Goal: Transaction & Acquisition: Obtain resource

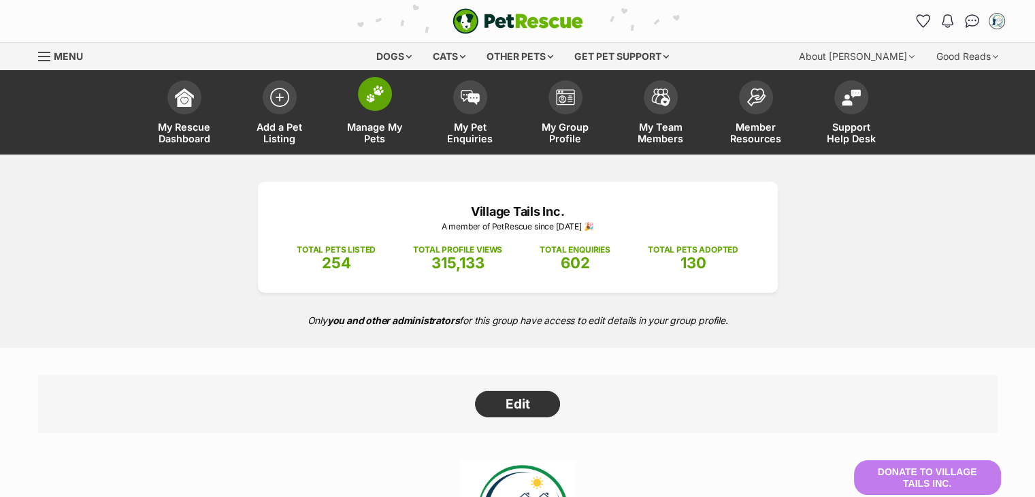
click at [364, 84] on span at bounding box center [375, 94] width 34 height 34
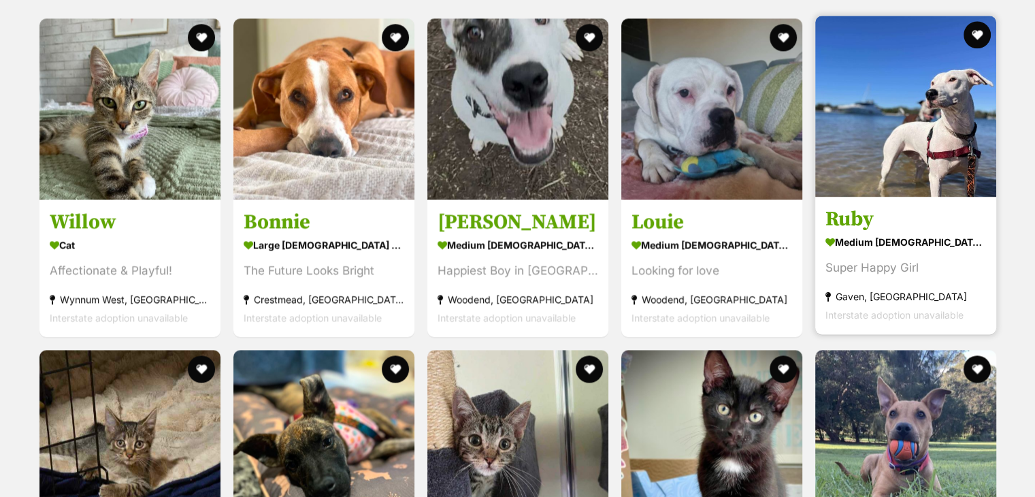
scroll to position [1836, 0]
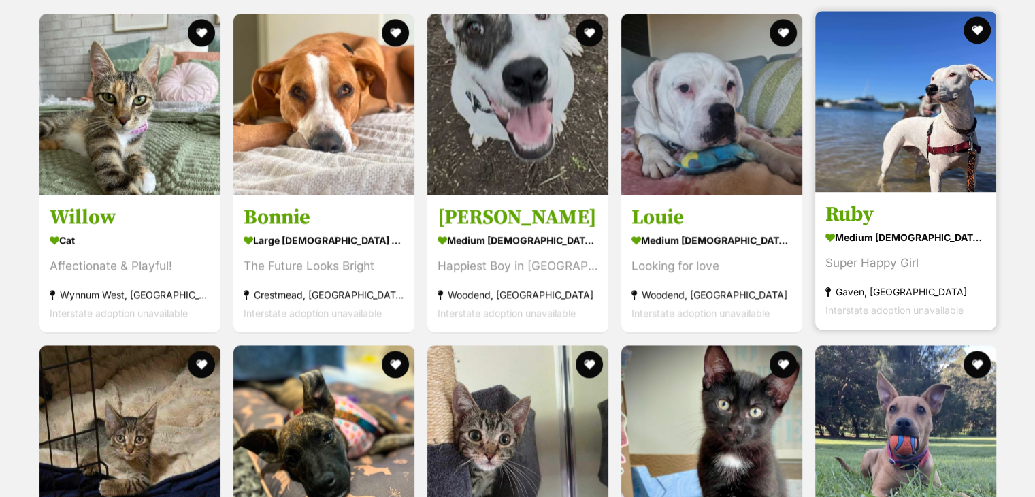
click at [859, 227] on div "medium female Dog" at bounding box center [905, 237] width 161 height 20
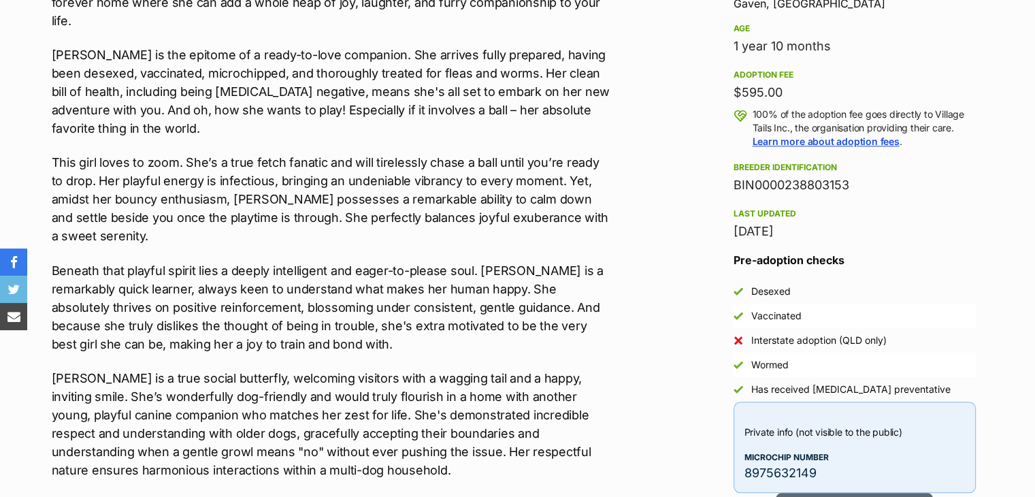
scroll to position [1156, 0]
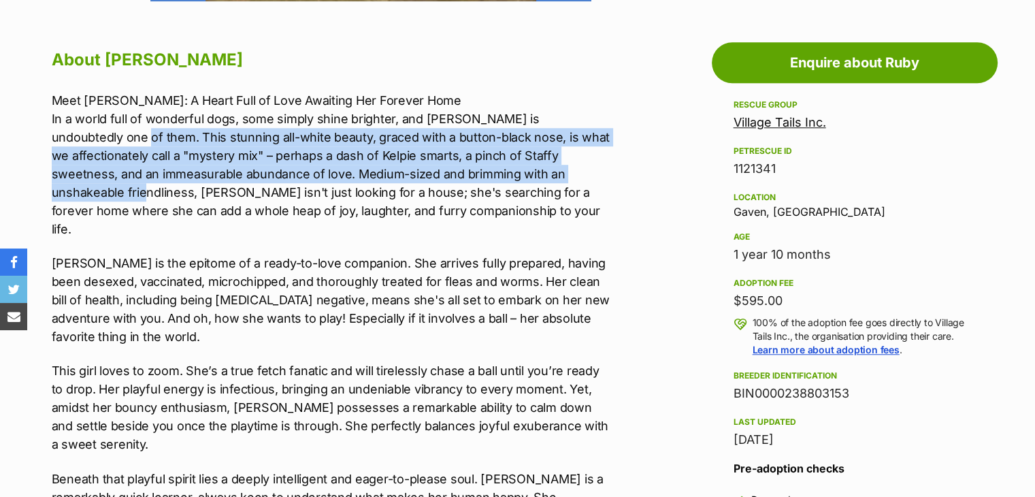
drag, startPoint x: 45, startPoint y: 129, endPoint x: 599, endPoint y: 163, distance: 554.7
copy p "This stunning all-white beauty, graced with a button-black nose, is what we aff…"
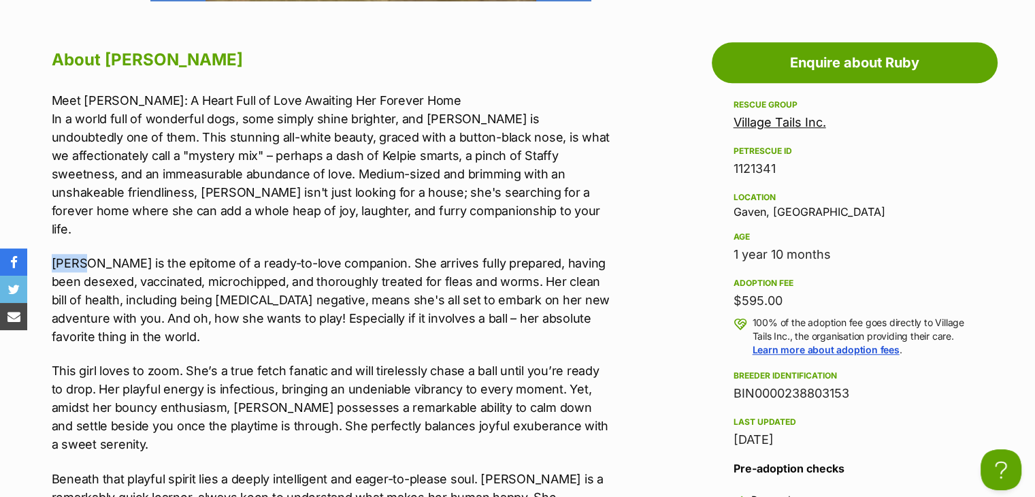
drag, startPoint x: 41, startPoint y: 233, endPoint x: 82, endPoint y: 234, distance: 40.8
click at [82, 254] on p "[PERSON_NAME] is the epitome of a ready-to-love companion. She arrives fully pr…" at bounding box center [333, 300] width 562 height 92
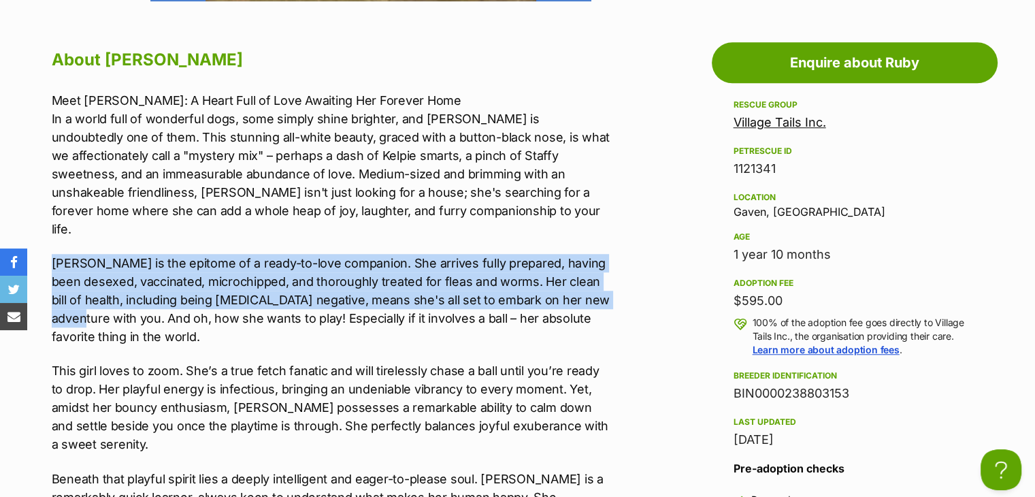
drag, startPoint x: 49, startPoint y: 240, endPoint x: 101, endPoint y: 290, distance: 72.2
copy p "[PERSON_NAME] is the epitome of a ready-to-love companion. She arrives fully pr…"
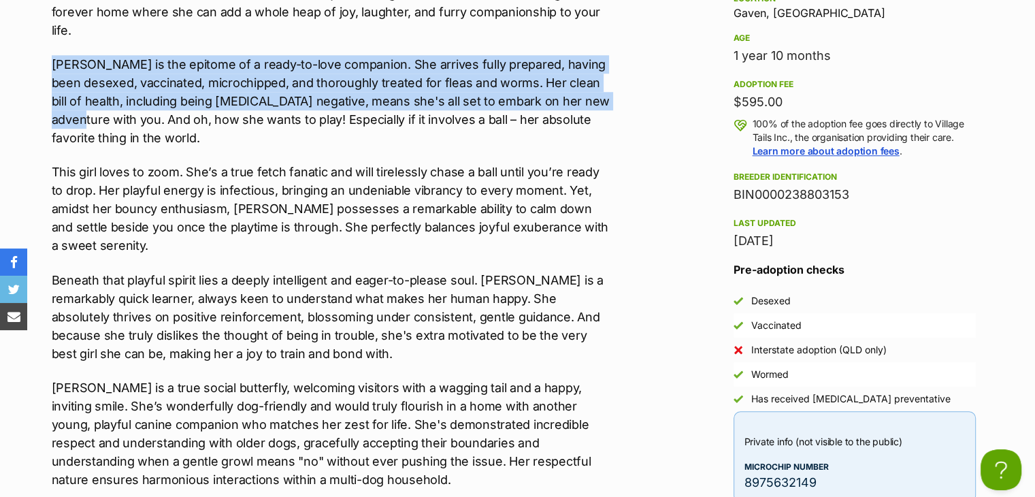
scroll to position [1360, 0]
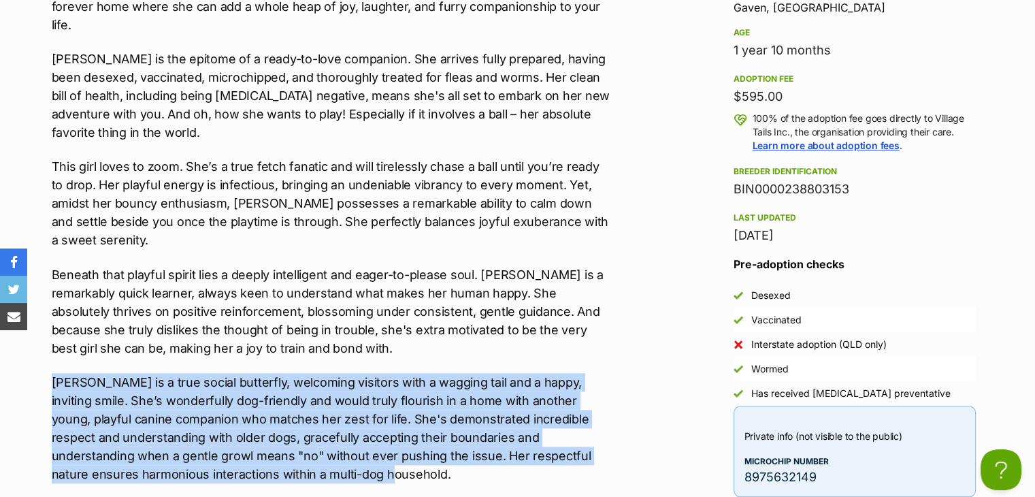
drag, startPoint x: 22, startPoint y: 337, endPoint x: 369, endPoint y: 429, distance: 359.0
copy p "[PERSON_NAME] is a true social butterfly, welcoming visitors with a wagging tai…"
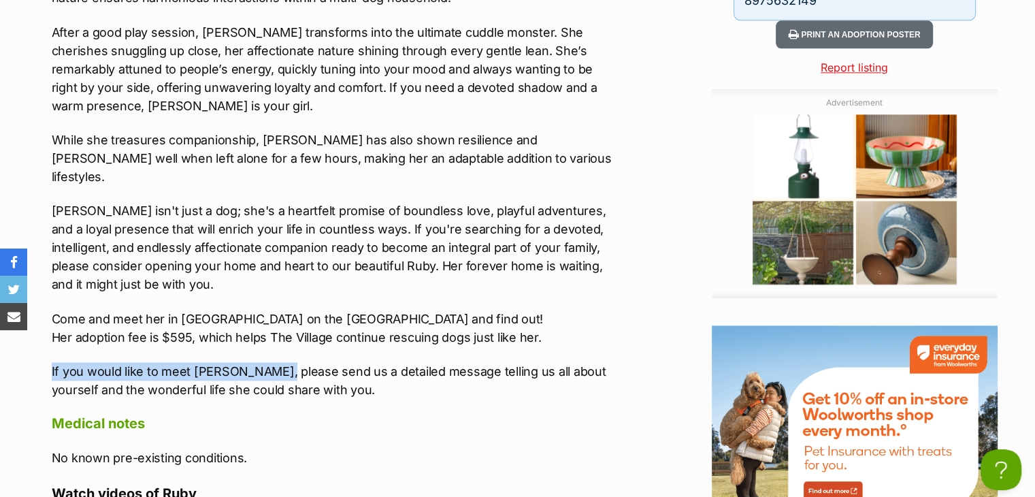
scroll to position [0, 0]
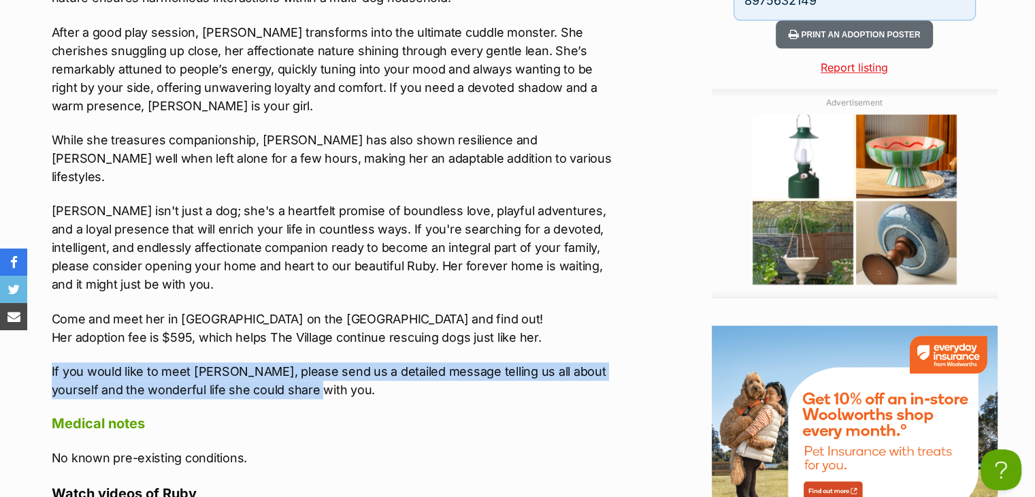
drag, startPoint x: 41, startPoint y: 308, endPoint x: 364, endPoint y: 339, distance: 324.5
click at [364, 339] on div "About [PERSON_NAME] Meet [PERSON_NAME]: A Heart Full of Love Awaiting Her Forev…" at bounding box center [325, 375] width 575 height 2021
copy p "If you would like to meet [PERSON_NAME], please send us a detailed message tell…"
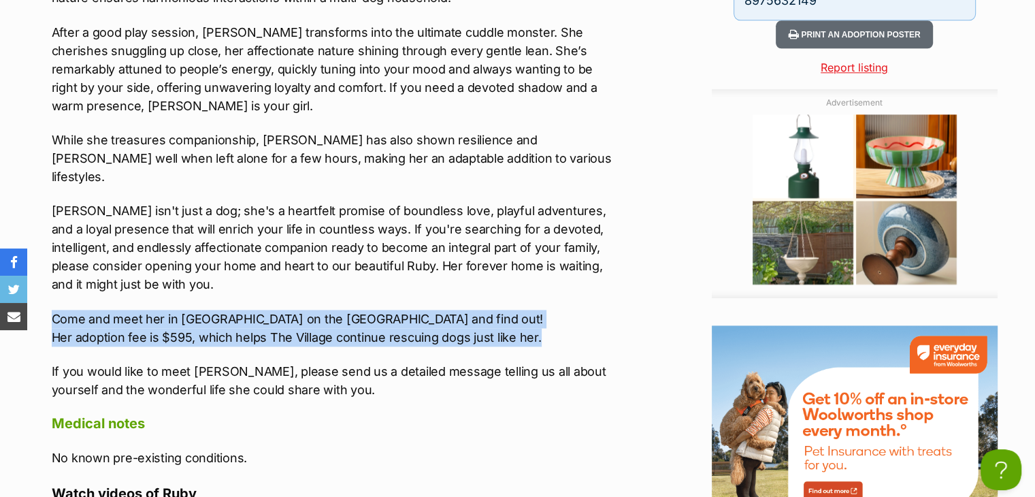
drag, startPoint x: 41, startPoint y: 256, endPoint x: 550, endPoint y: 282, distance: 508.7
click at [550, 282] on div "About [PERSON_NAME] Meet [PERSON_NAME]: A Heart Full of Love Awaiting Her Forev…" at bounding box center [325, 375] width 575 height 2021
copy p "Come and meet her in [GEOGRAPHIC_DATA] on the [GEOGRAPHIC_DATA] and find out! H…"
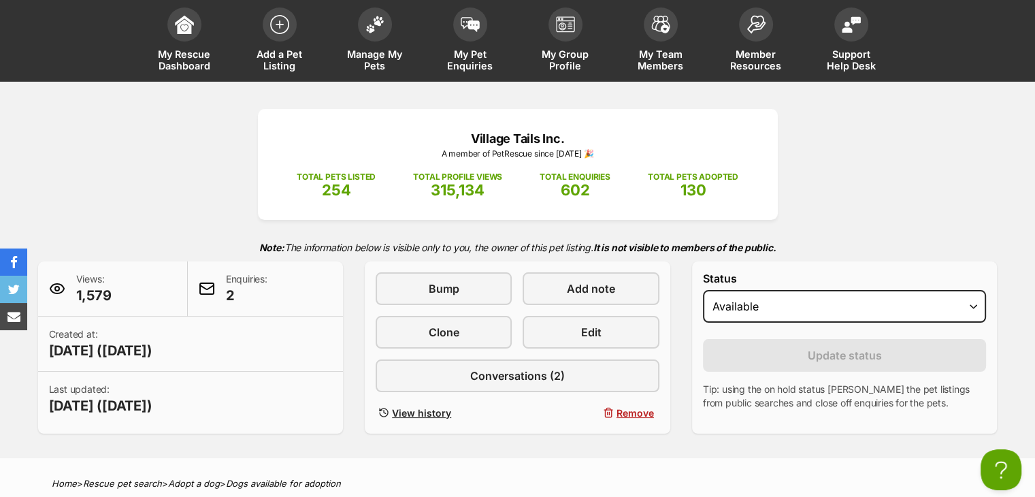
scroll to position [68, 0]
